Goal: Find specific page/section: Find specific page/section

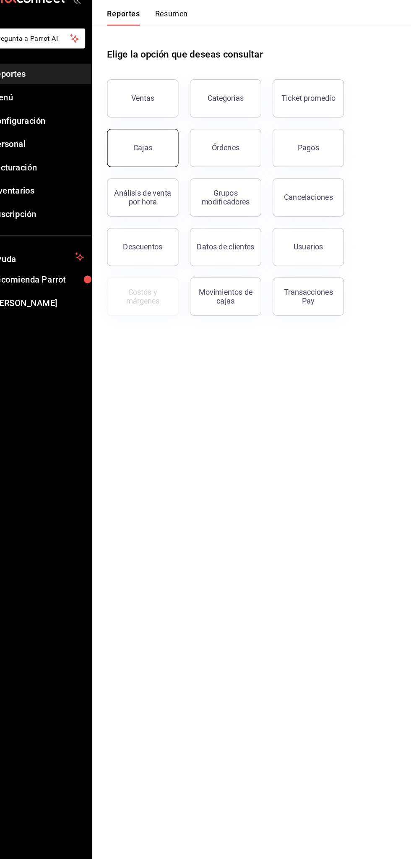
click at [151, 154] on div "Cajas" at bounding box center [154, 156] width 17 height 8
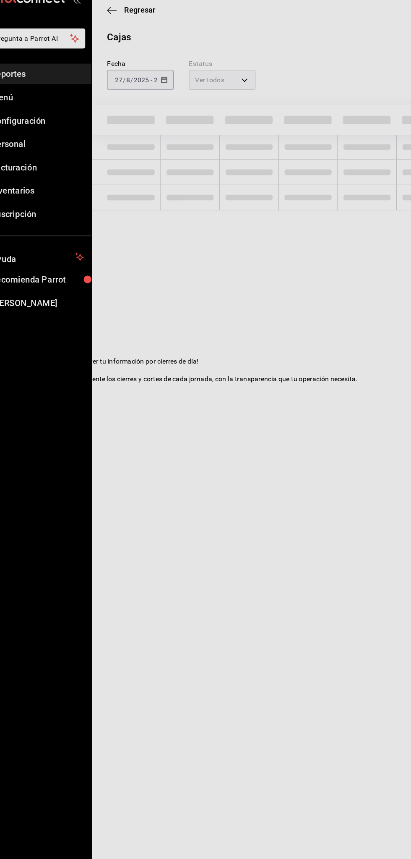
click at [302, 357] on main "Regresar Cajas Fecha [DATE] [DATE] - [DATE] [DATE] Estatus Ver todos ALL" at bounding box center [260, 441] width 302 height 835
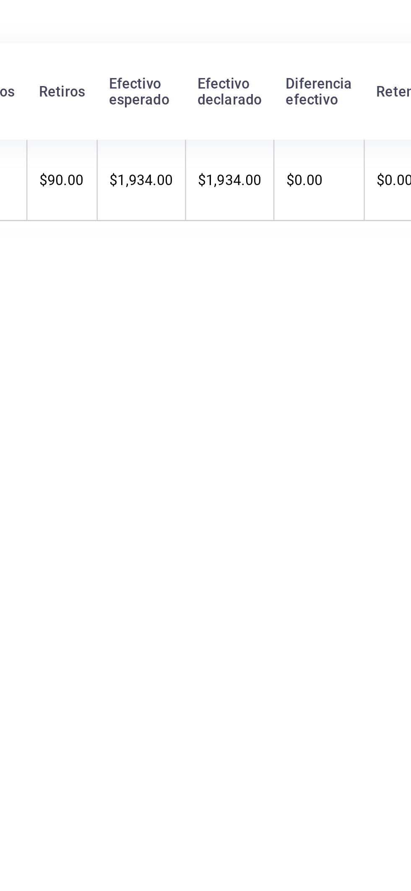
scroll to position [0, 162]
